Goal: Transaction & Acquisition: Purchase product/service

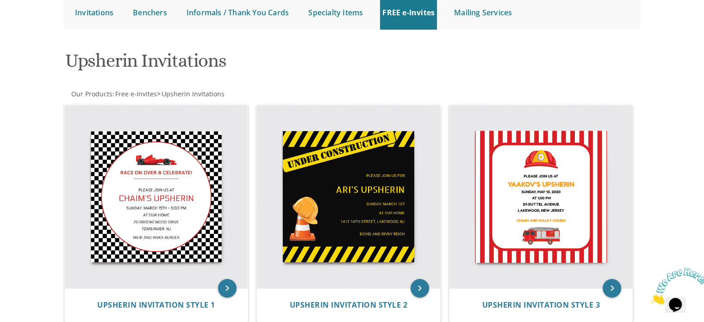
scroll to position [6, 0]
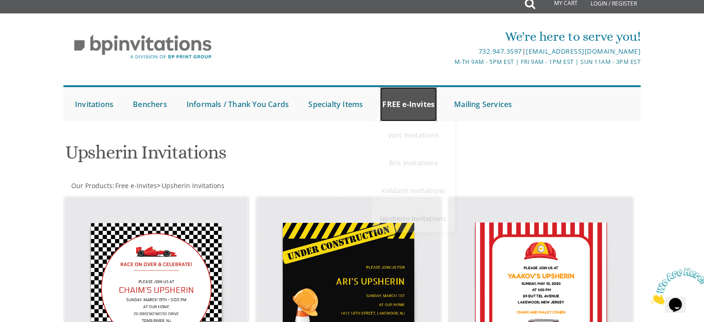
click at [401, 107] on link "FREE e-Invites" at bounding box center [408, 104] width 57 height 34
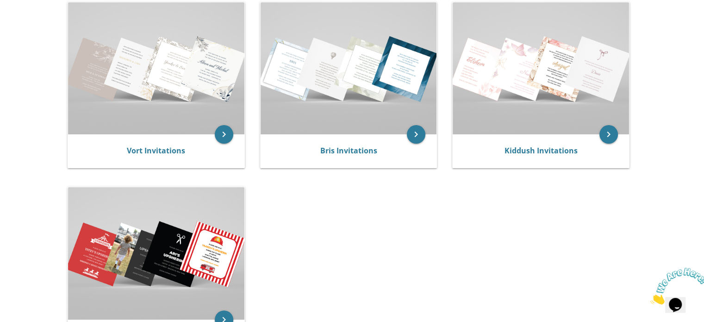
scroll to position [214, 0]
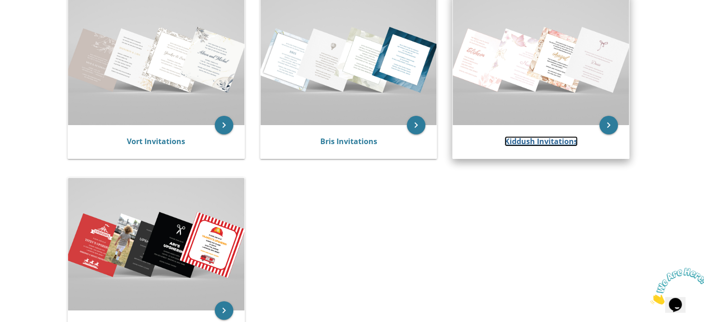
click at [530, 138] on link "Kiddush Invitations" at bounding box center [541, 141] width 73 height 10
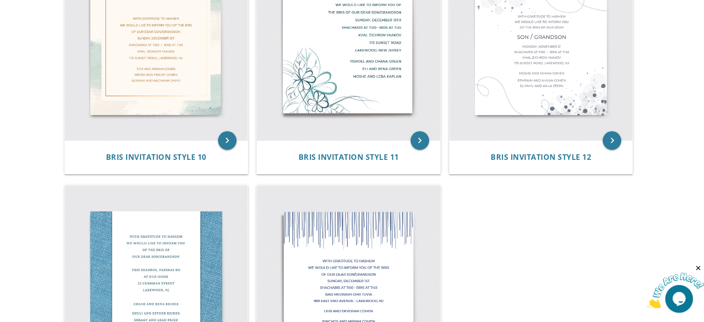
scroll to position [931, 0]
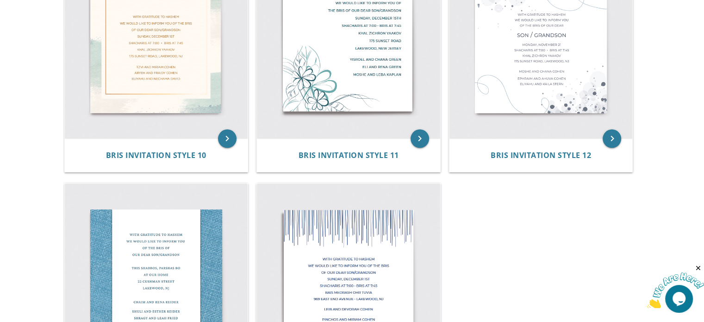
drag, startPoint x: 710, startPoint y: 37, endPoint x: 673, endPoint y: 223, distance: 190.3
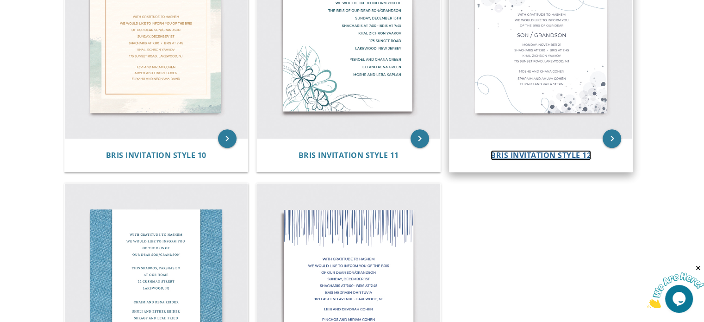
click at [537, 150] on span "Bris Invitation Style 12" at bounding box center [541, 155] width 100 height 10
